Goal: Task Accomplishment & Management: Use online tool/utility

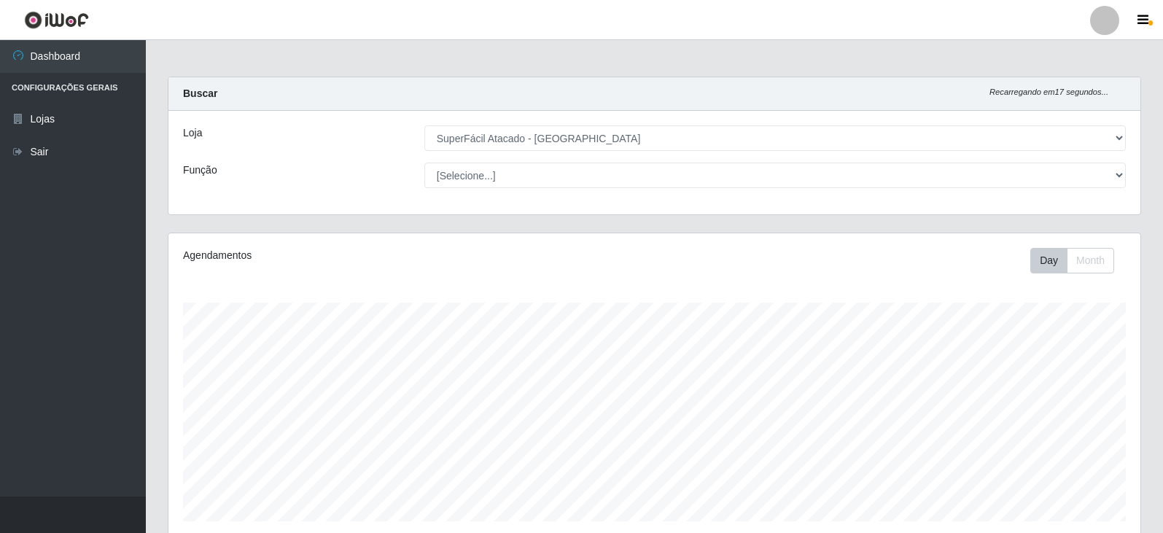
select select "504"
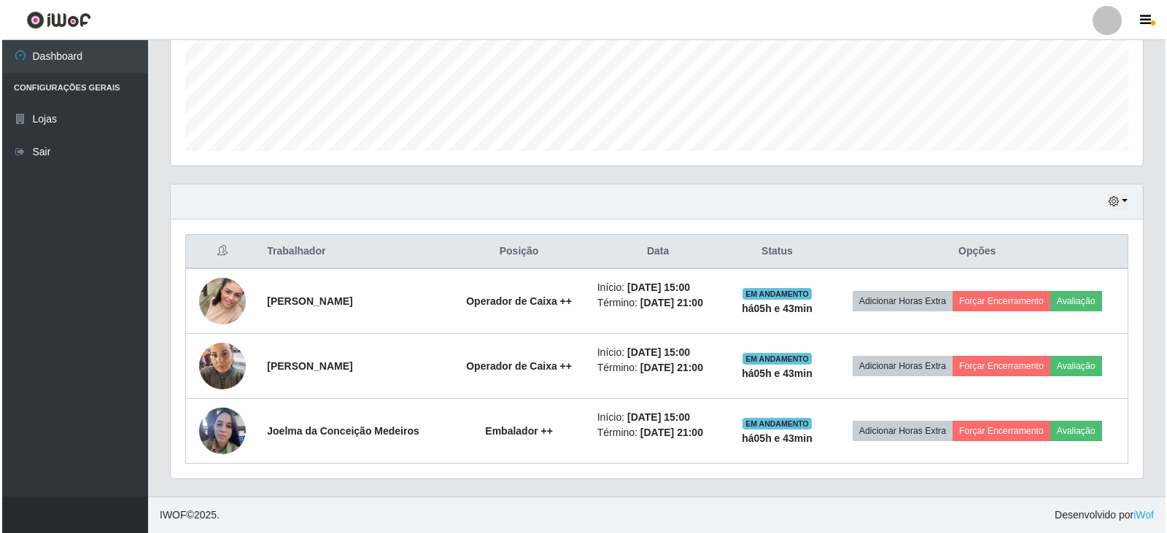
scroll to position [303, 972]
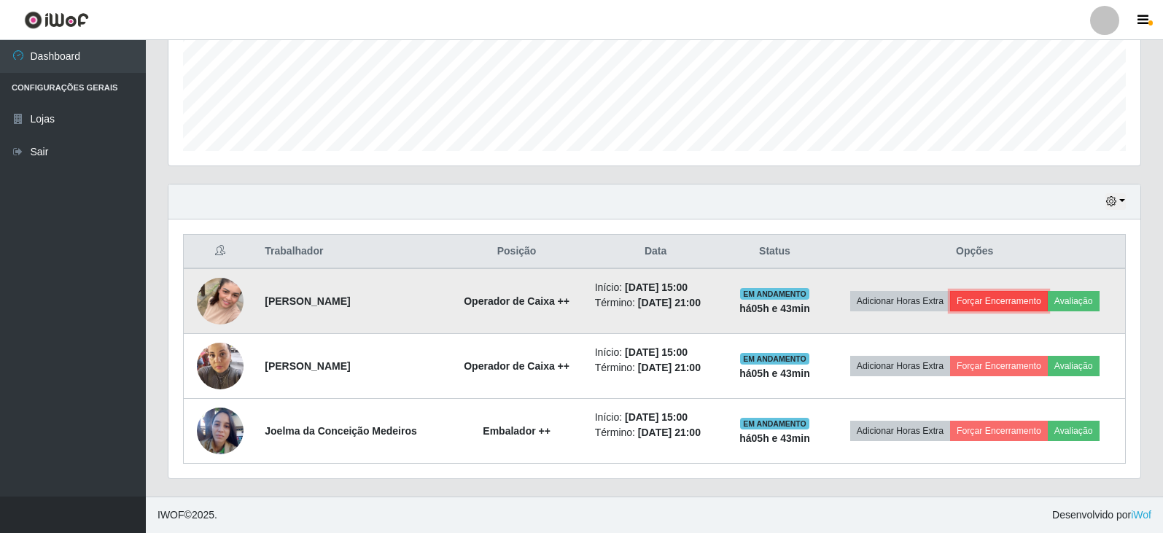
click at [1000, 297] on button "Forçar Encerramento" at bounding box center [999, 301] width 98 height 20
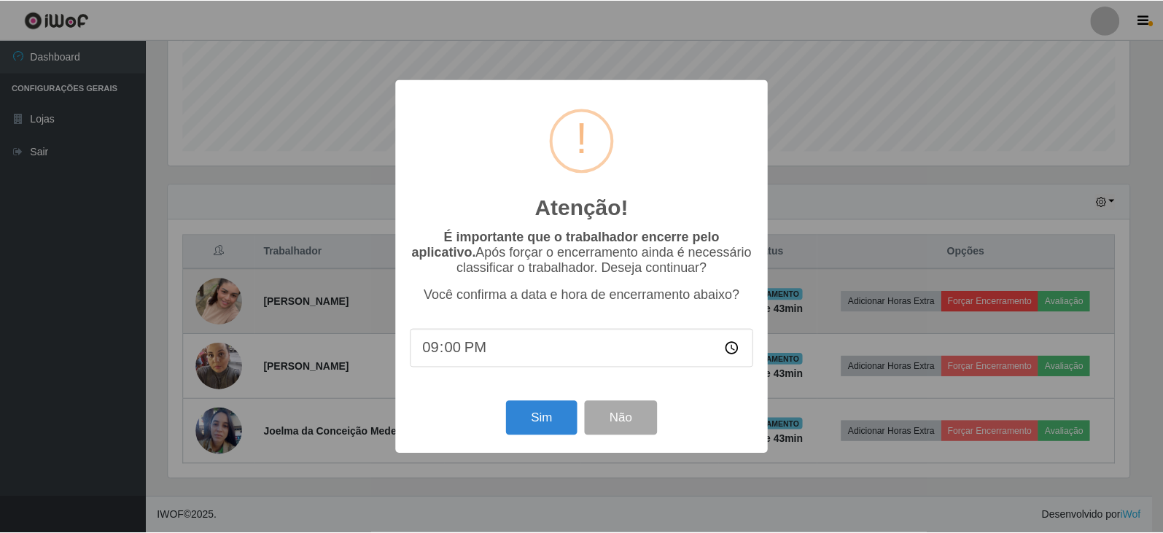
scroll to position [303, 965]
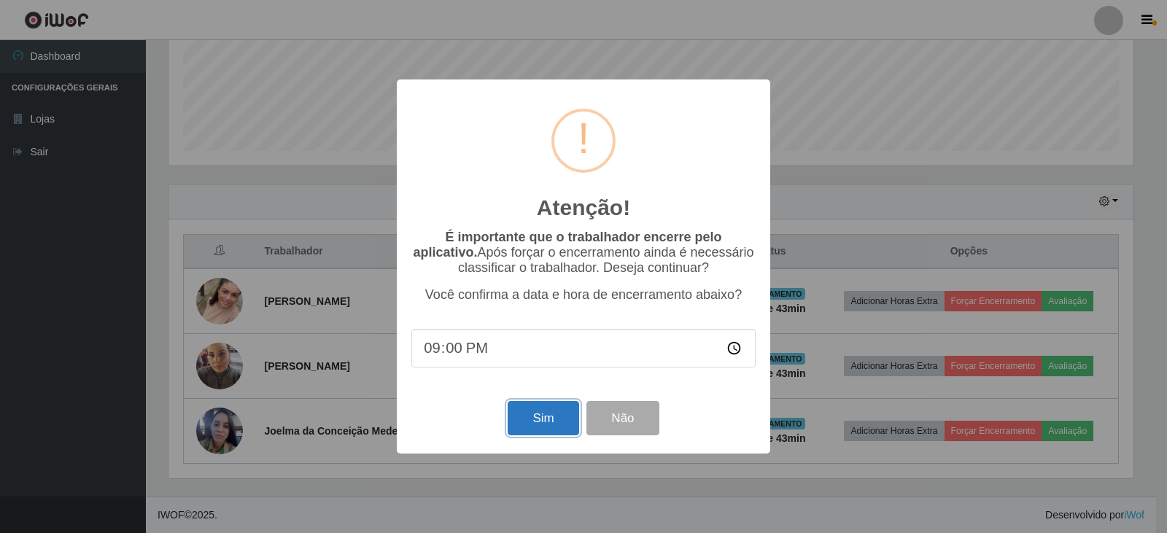
click at [546, 427] on button "Sim" at bounding box center [542, 418] width 71 height 34
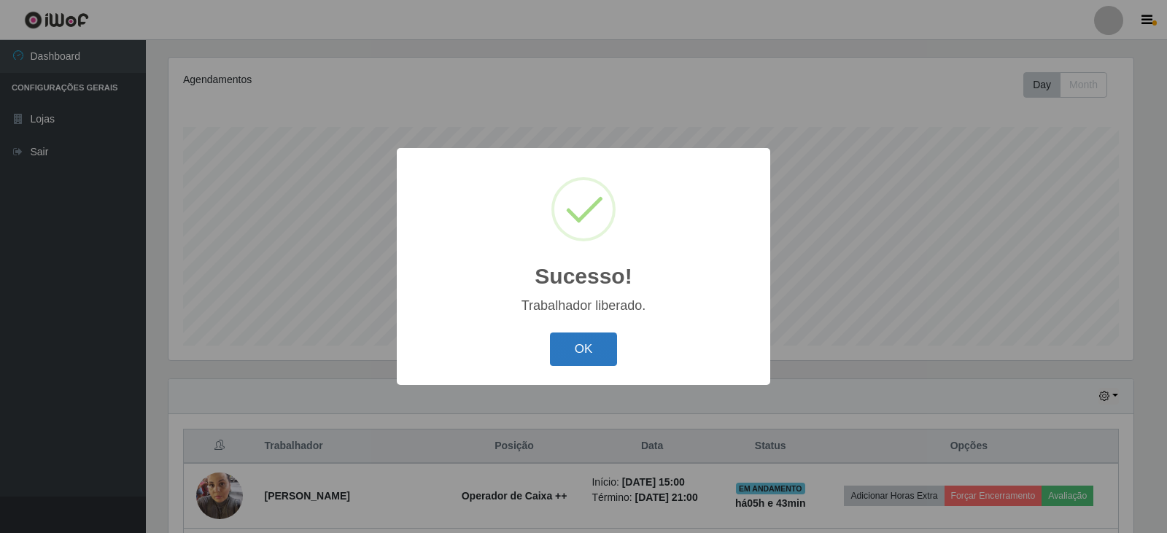
click at [577, 357] on button "OK" at bounding box center [584, 349] width 68 height 34
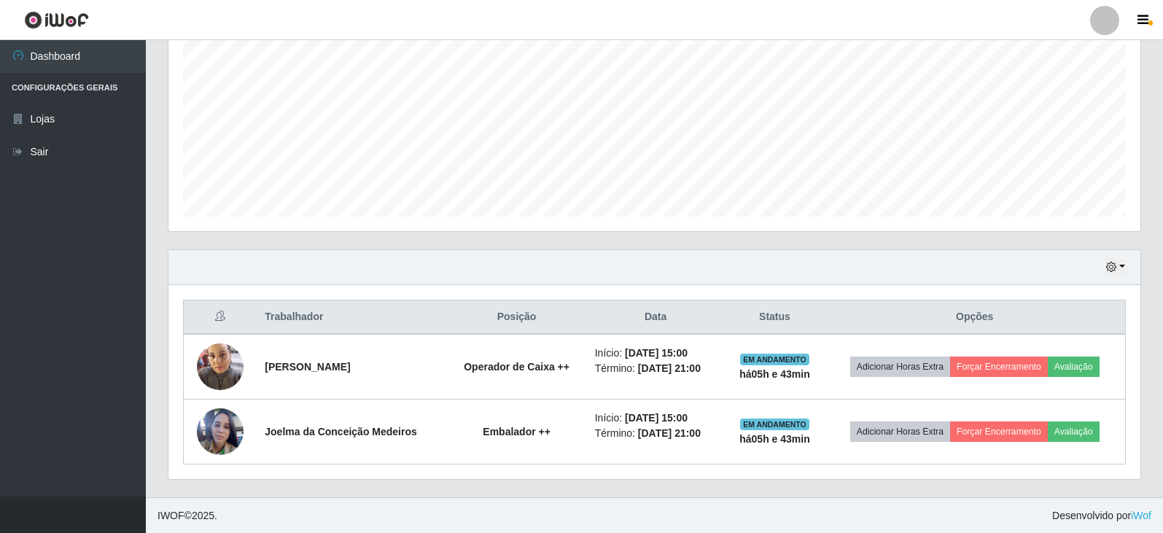
scroll to position [305, 0]
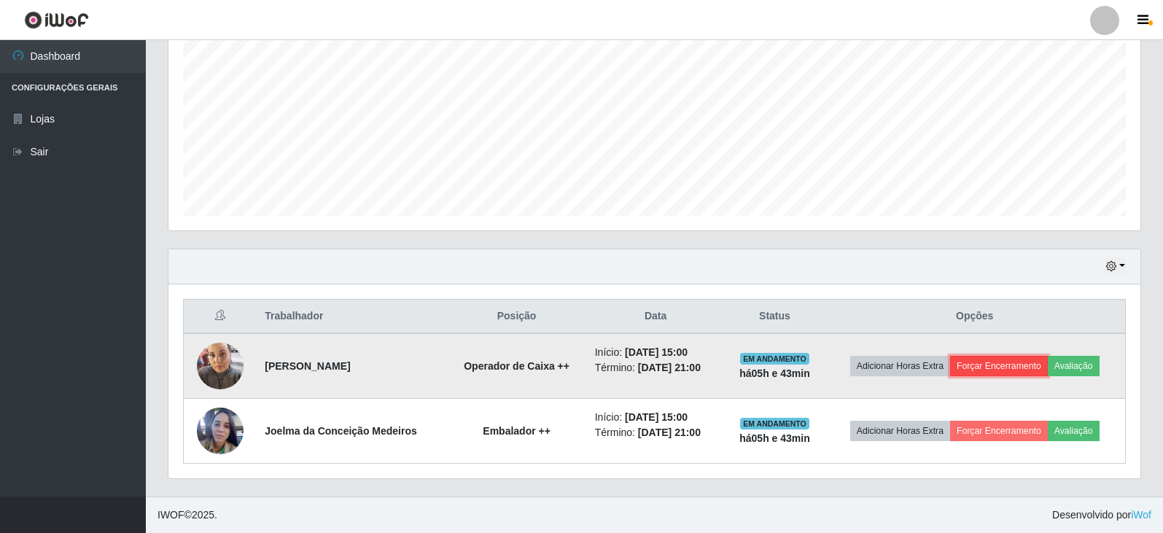
click at [985, 359] on button "Forçar Encerramento" at bounding box center [999, 366] width 98 height 20
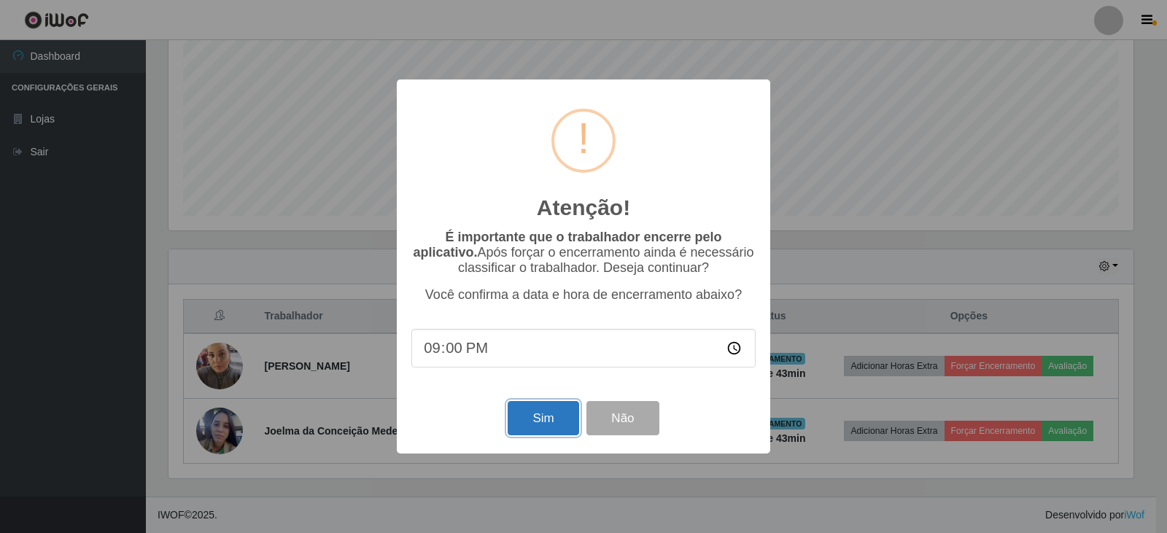
click at [556, 419] on button "Sim" at bounding box center [542, 418] width 71 height 34
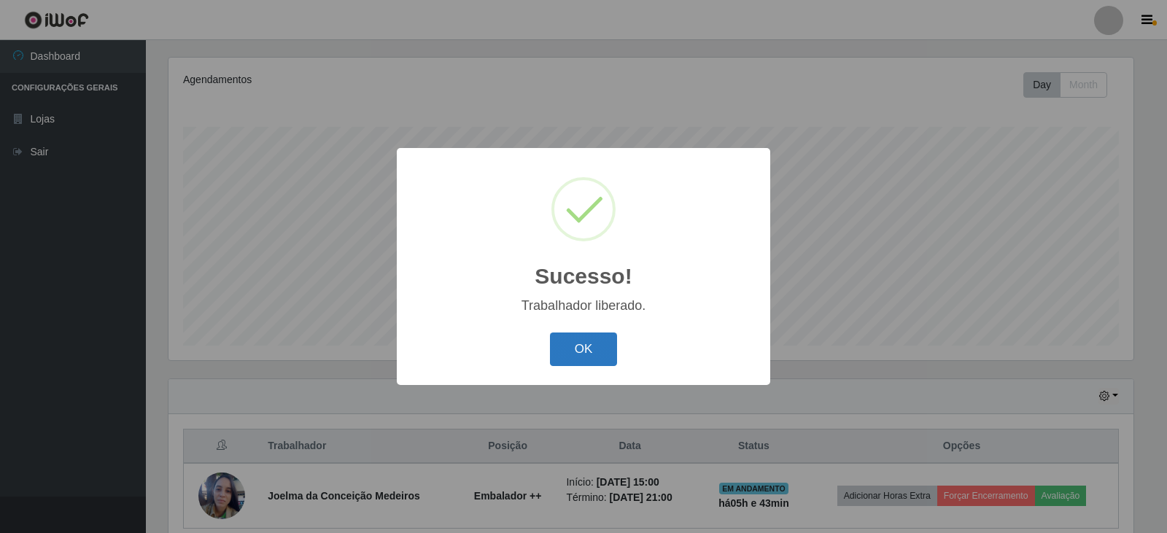
click at [566, 342] on button "OK" at bounding box center [584, 349] width 68 height 34
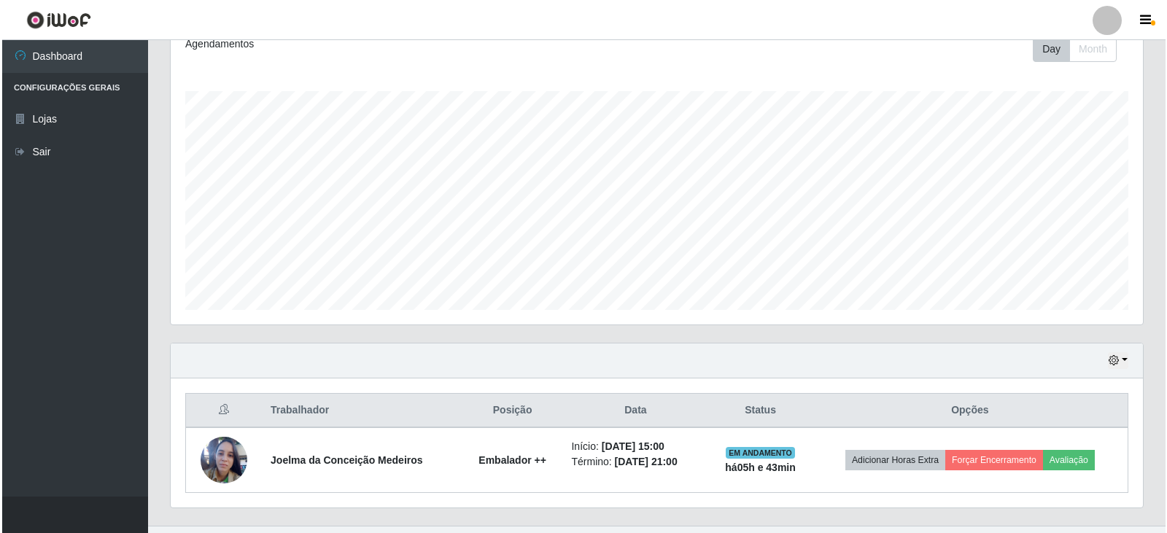
scroll to position [241, 0]
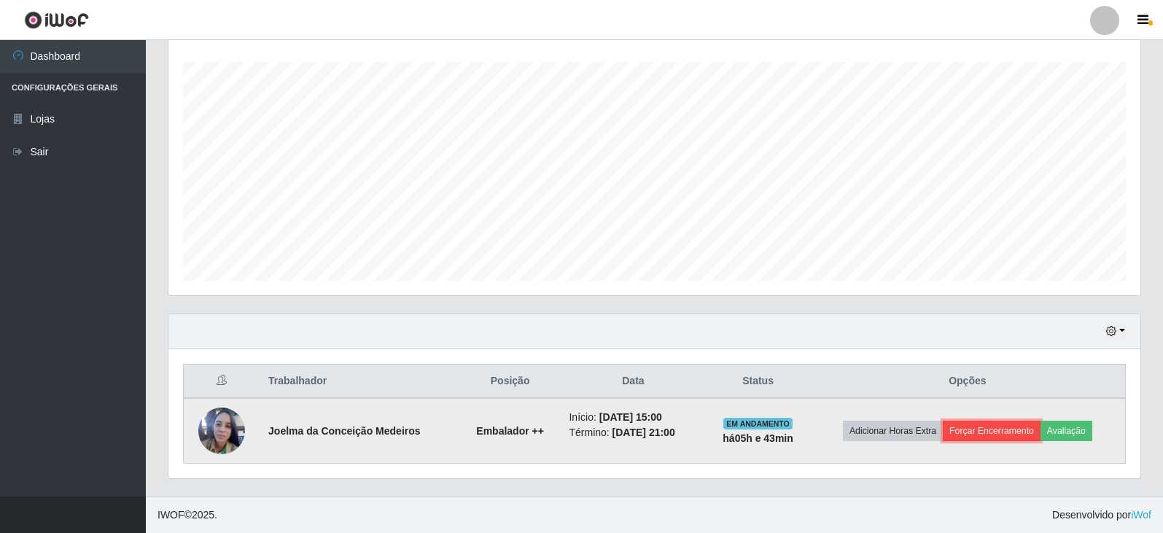
click at [968, 429] on button "Forçar Encerramento" at bounding box center [992, 431] width 98 height 20
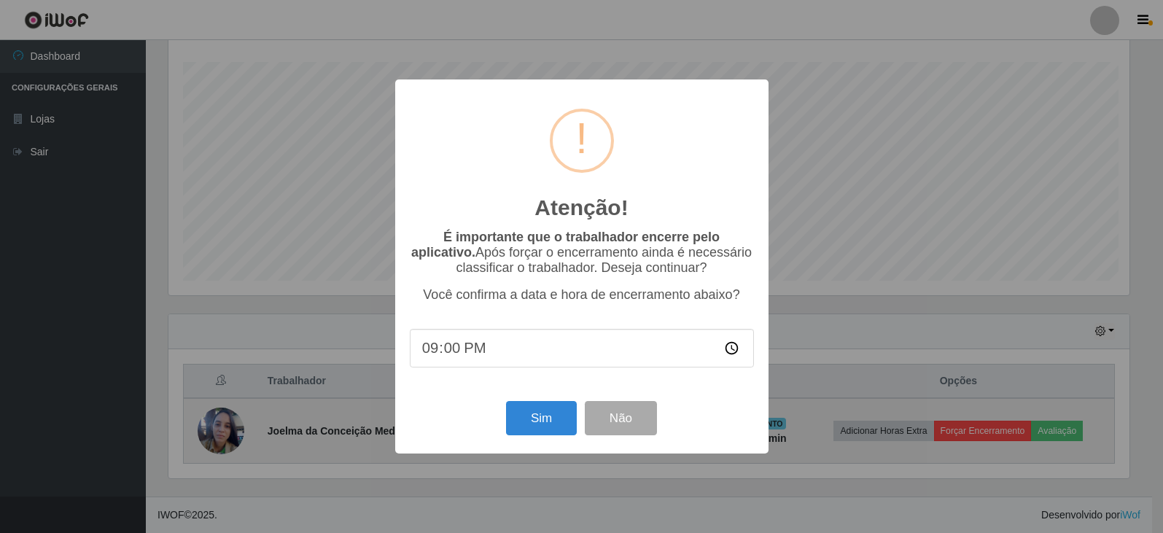
scroll to position [303, 965]
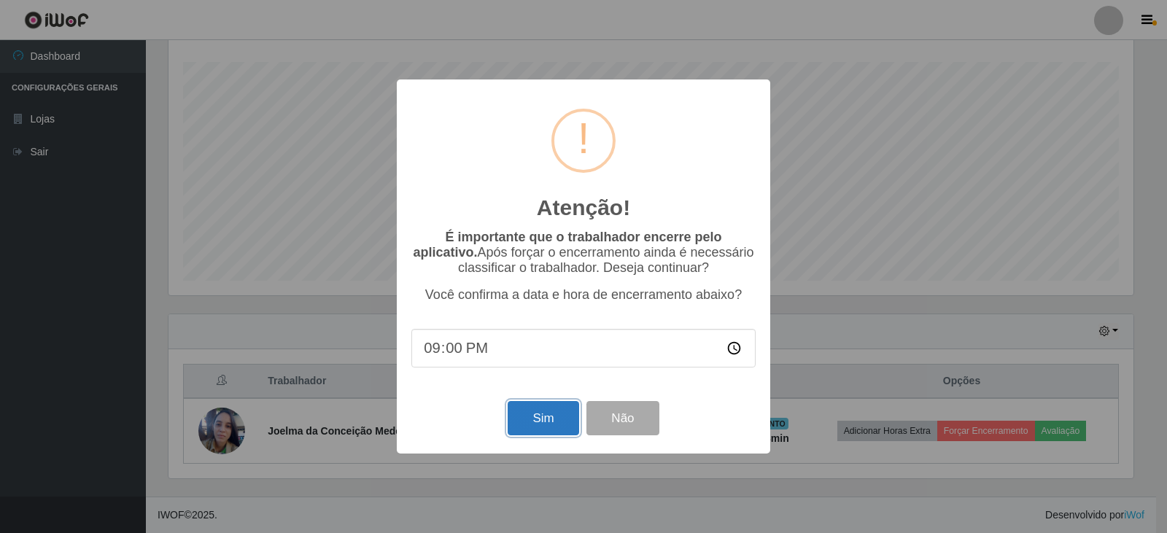
click at [546, 413] on button "Sim" at bounding box center [542, 418] width 71 height 34
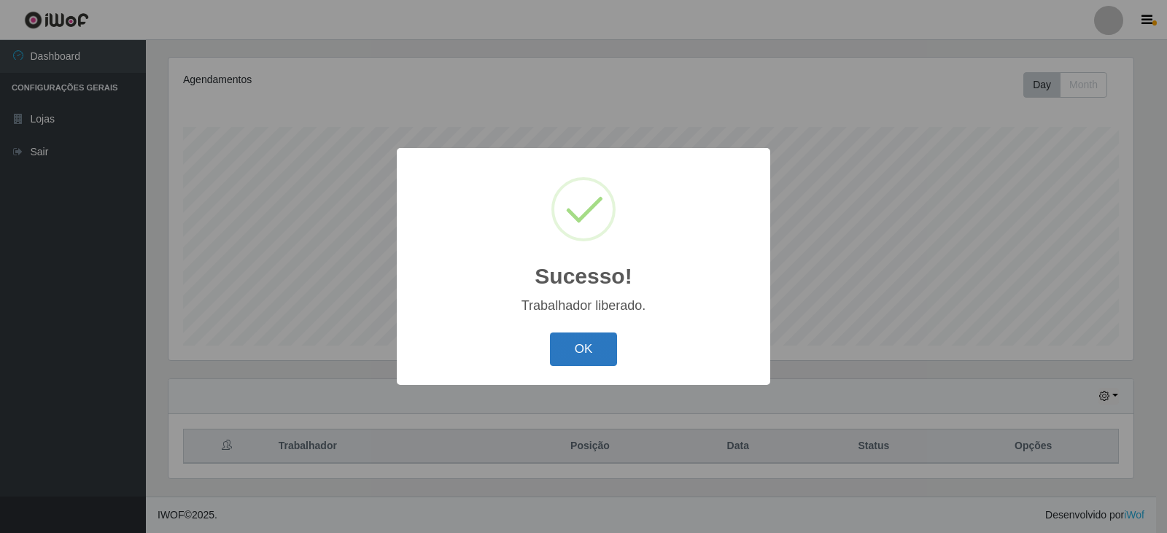
click at [585, 348] on button "OK" at bounding box center [584, 349] width 68 height 34
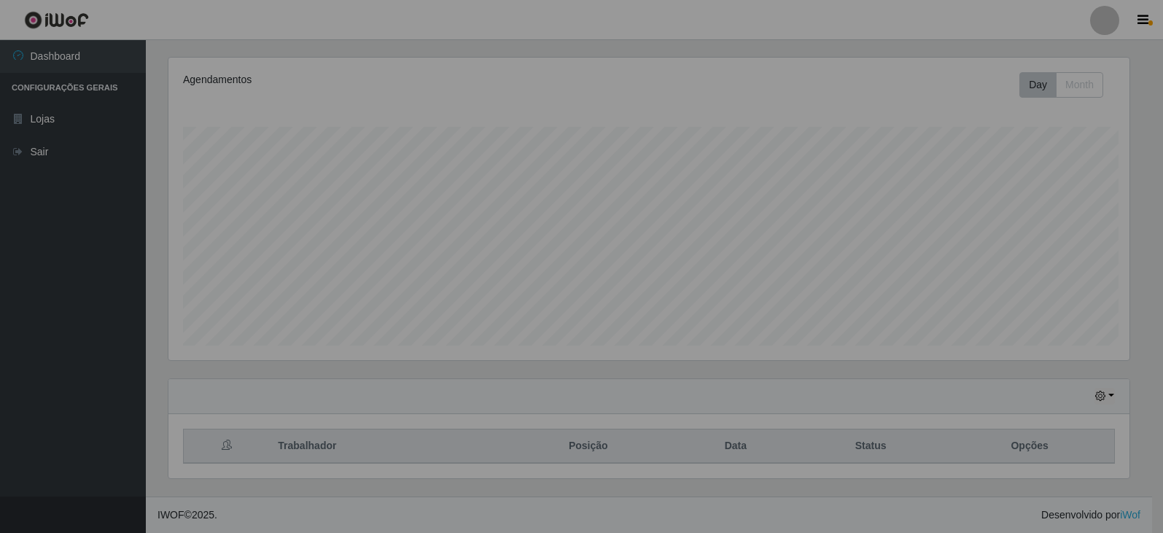
scroll to position [0, 0]
